Goal: Transaction & Acquisition: Purchase product/service

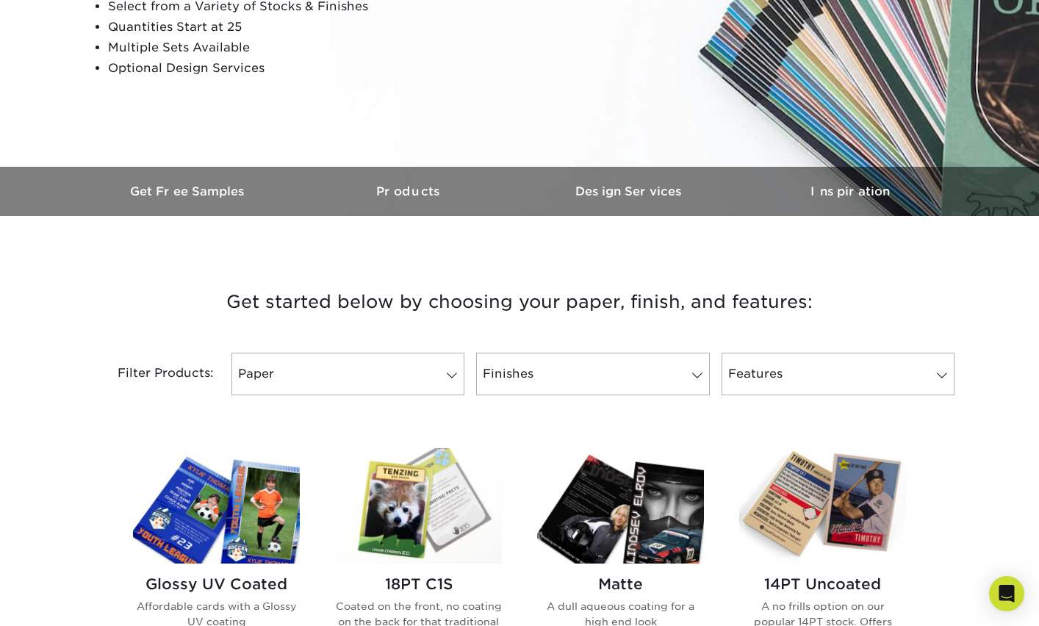
scroll to position [409, 0]
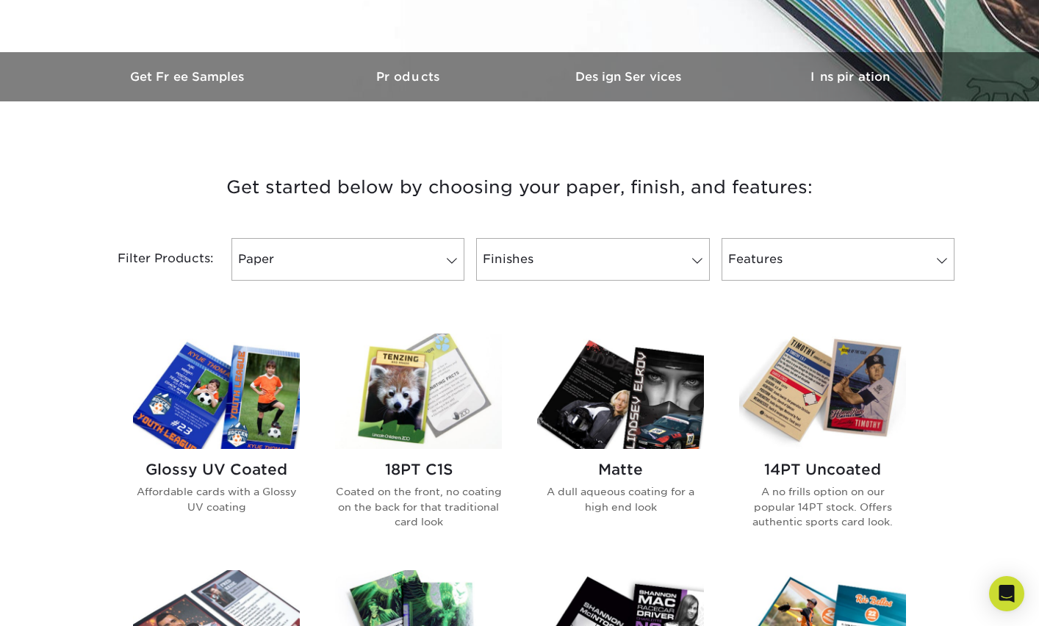
click at [447, 391] on img at bounding box center [418, 390] width 167 height 115
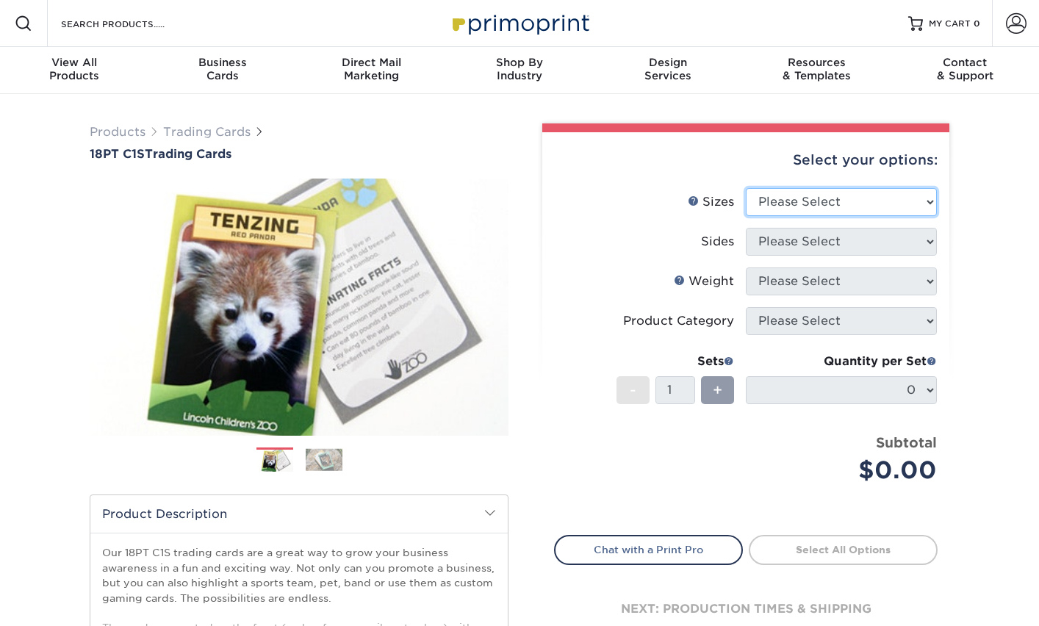
click at [865, 204] on select "Please Select 2.5" x 3.5"" at bounding box center [841, 202] width 191 height 28
select select "2.50x3.50"
click at [746, 188] on select "Please Select 2.5" x 3.5"" at bounding box center [841, 202] width 191 height 28
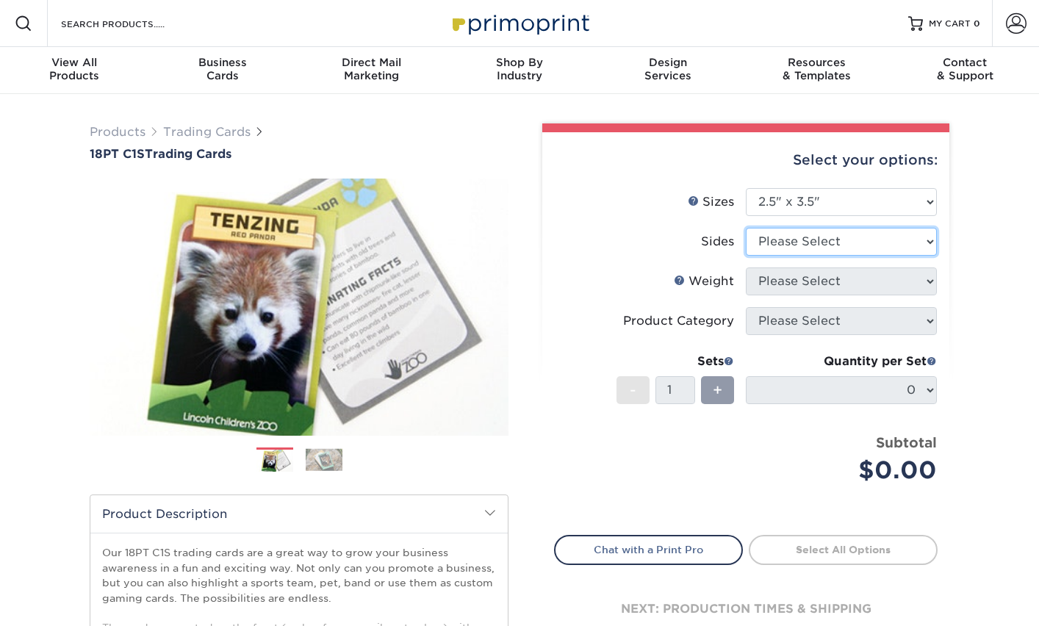
click at [853, 239] on select "Please Select Print Both Sides Print Front Only" at bounding box center [841, 242] width 191 height 28
select select "13abbda7-1d64-4f25-8bb2-c179b224825d"
click at [746, 228] on select "Please Select Print Both Sides Print Front Only" at bounding box center [841, 242] width 191 height 28
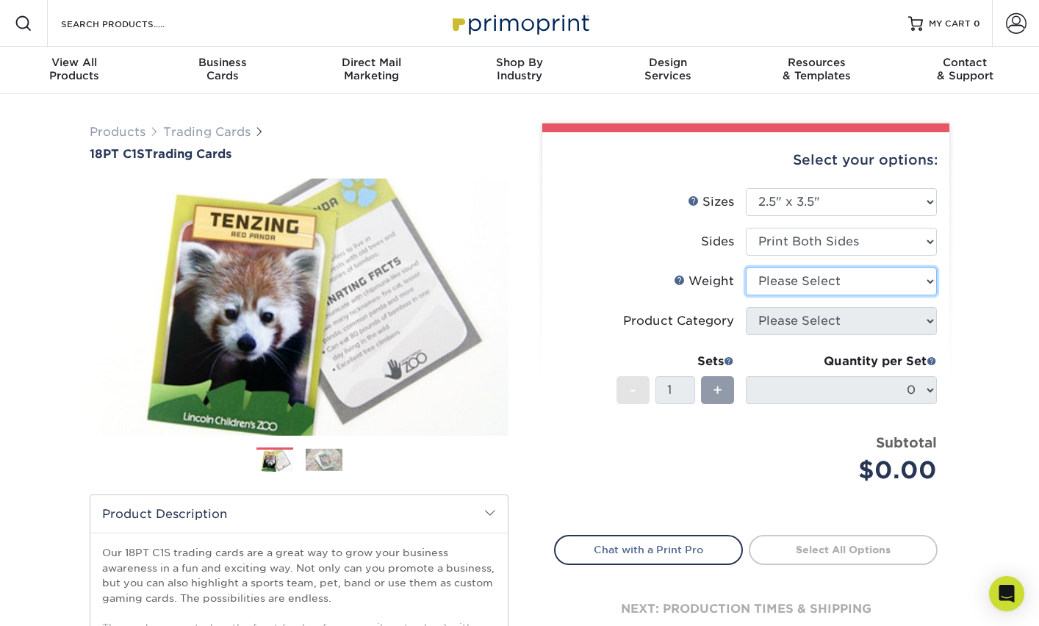
click at [820, 284] on select "Please Select 18PT C1S" at bounding box center [841, 281] width 191 height 28
select select "18PTC1S"
click at [746, 267] on select "Please Select 18PT C1S" at bounding box center [841, 281] width 191 height 28
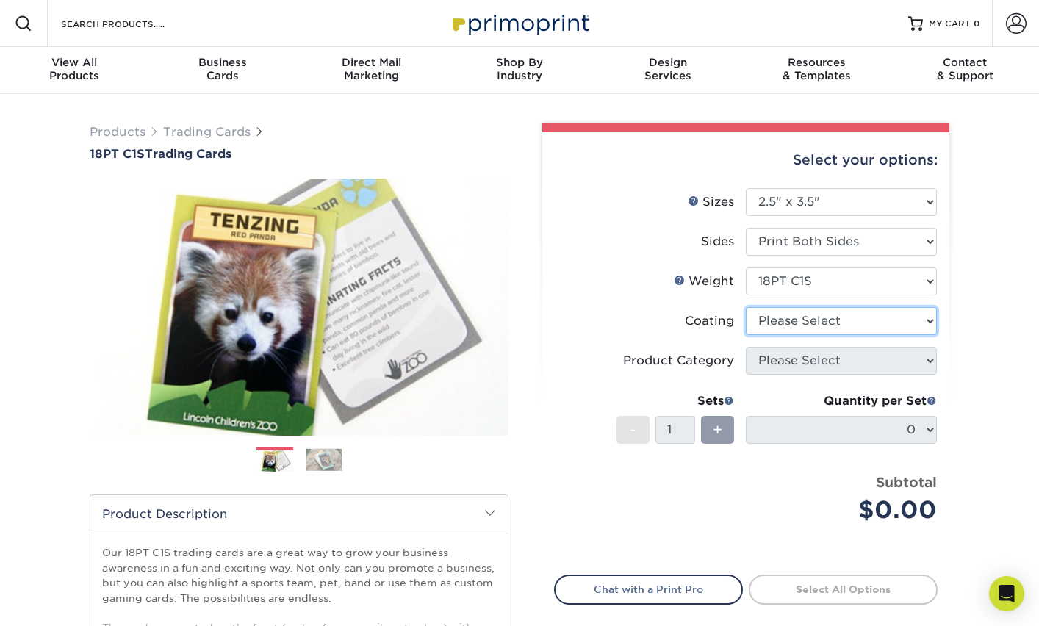
click at [811, 321] on select at bounding box center [841, 321] width 191 height 28
select select "1e8116af-acfc-44b1-83dc-8181aa338834"
click at [746, 307] on select at bounding box center [841, 321] width 191 height 28
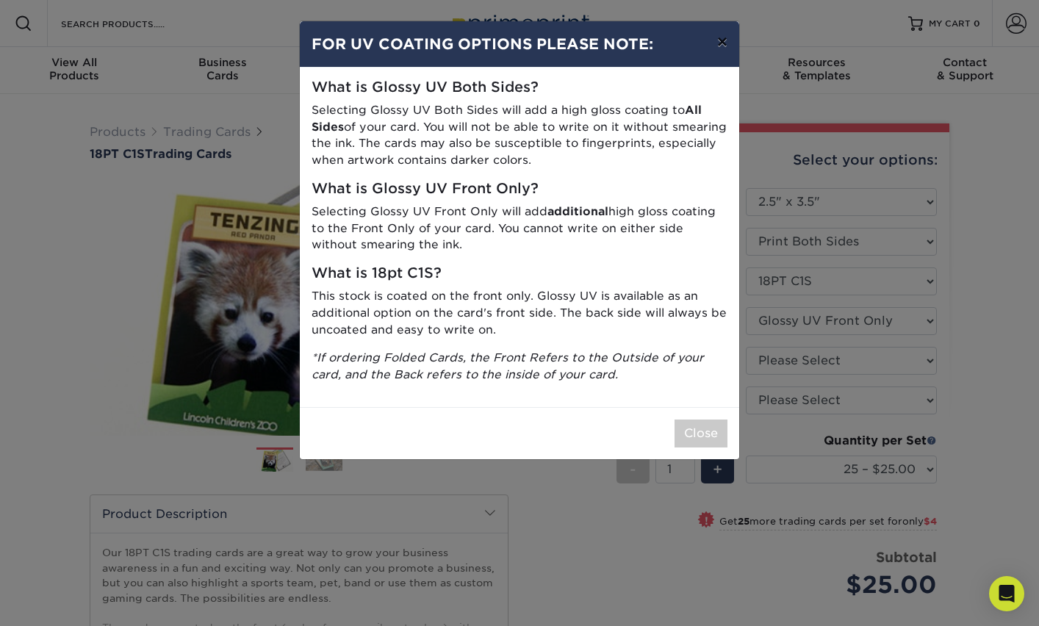
click at [723, 43] on button "×" at bounding box center [722, 41] width 34 height 41
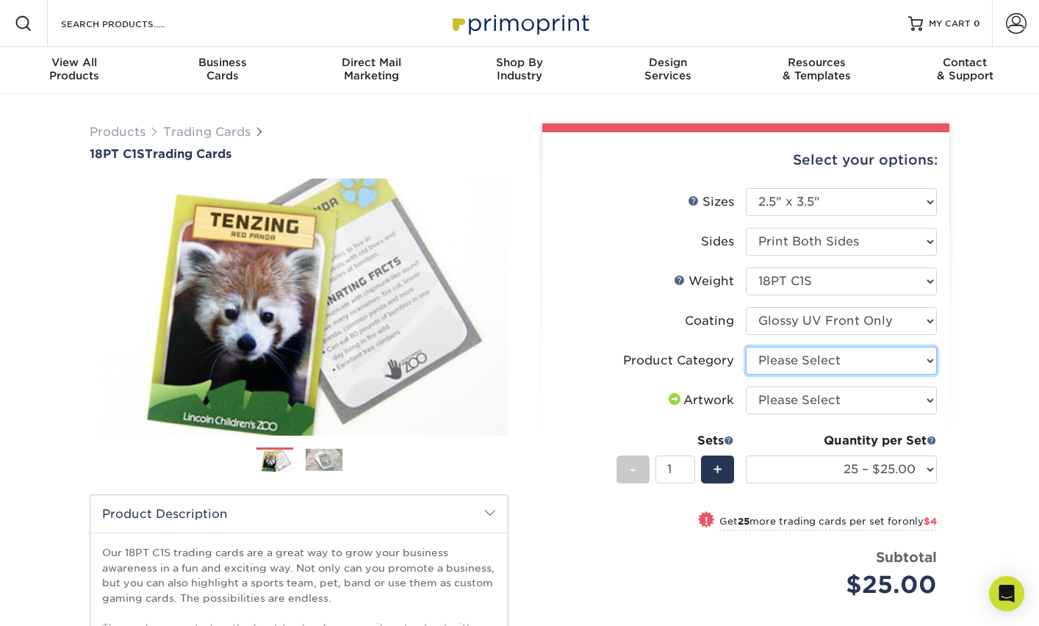
click at [817, 357] on select "Please Select Trading Cards" at bounding box center [841, 361] width 191 height 28
select select "c2f9bce9-36c2-409d-b101-c29d9d031e18"
click at [746, 347] on select "Please Select Trading Cards" at bounding box center [841, 361] width 191 height 28
click at [818, 398] on select "Please Select I will upload files I need a design - $100" at bounding box center [841, 400] width 191 height 28
select select "upload"
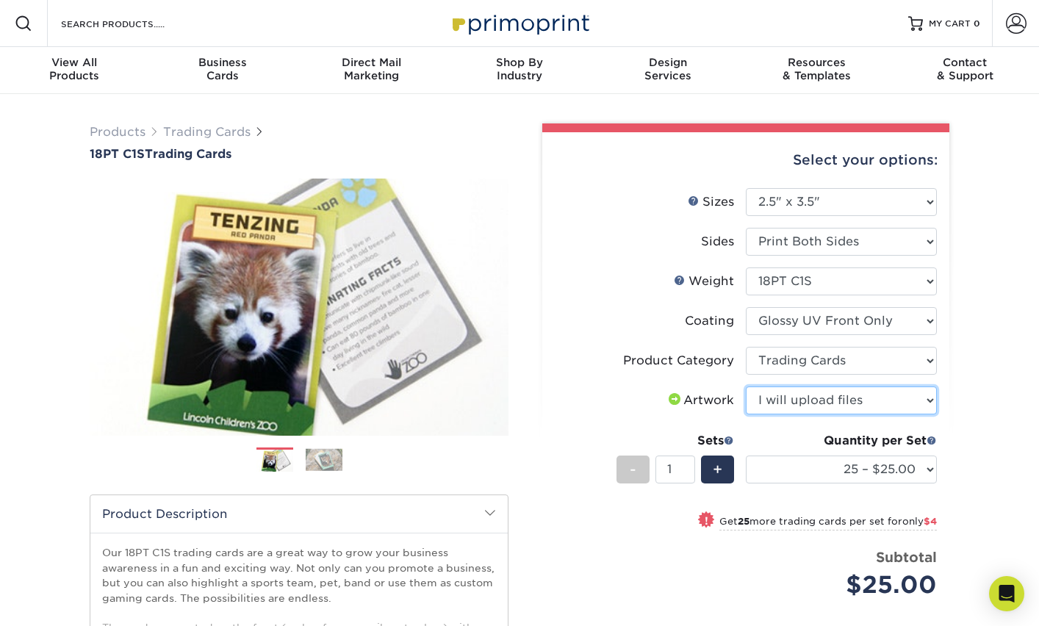
click at [746, 386] on select "Please Select I will upload files I need a design - $100" at bounding box center [841, 400] width 191 height 28
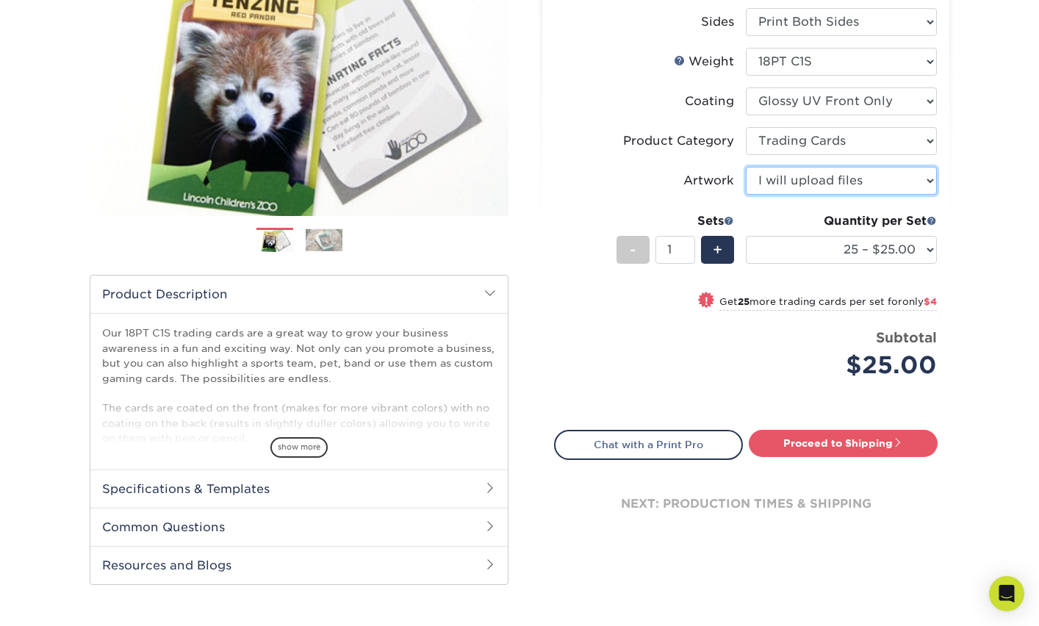
scroll to position [326, 0]
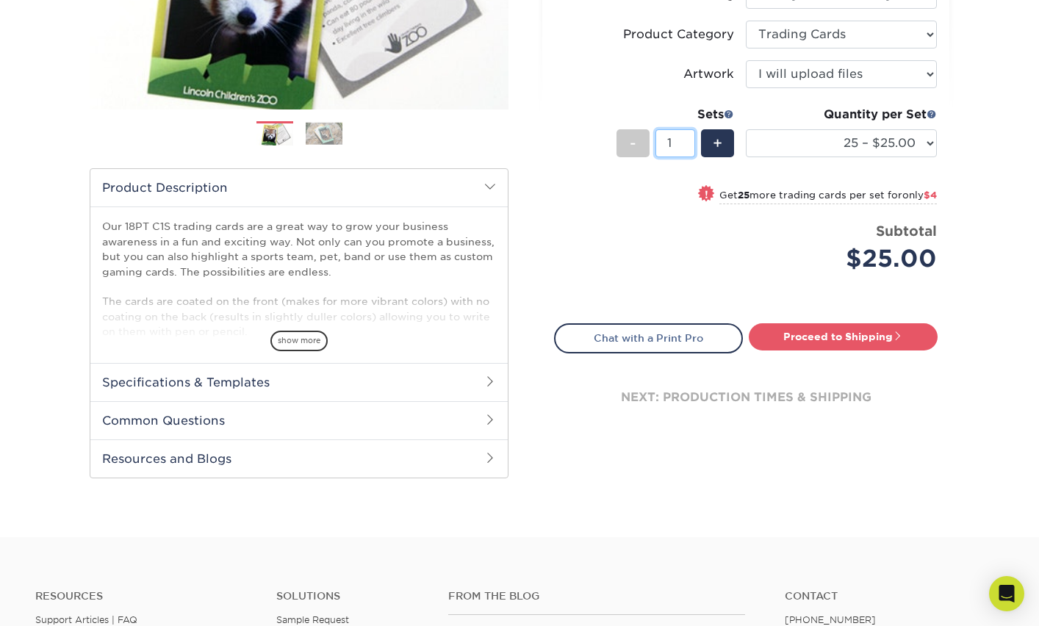
click at [680, 141] on input "1" at bounding box center [674, 143] width 39 height 28
type input "50"
click at [305, 336] on span "show more" at bounding box center [298, 341] width 57 height 20
